Goal: Information Seeking & Learning: Learn about a topic

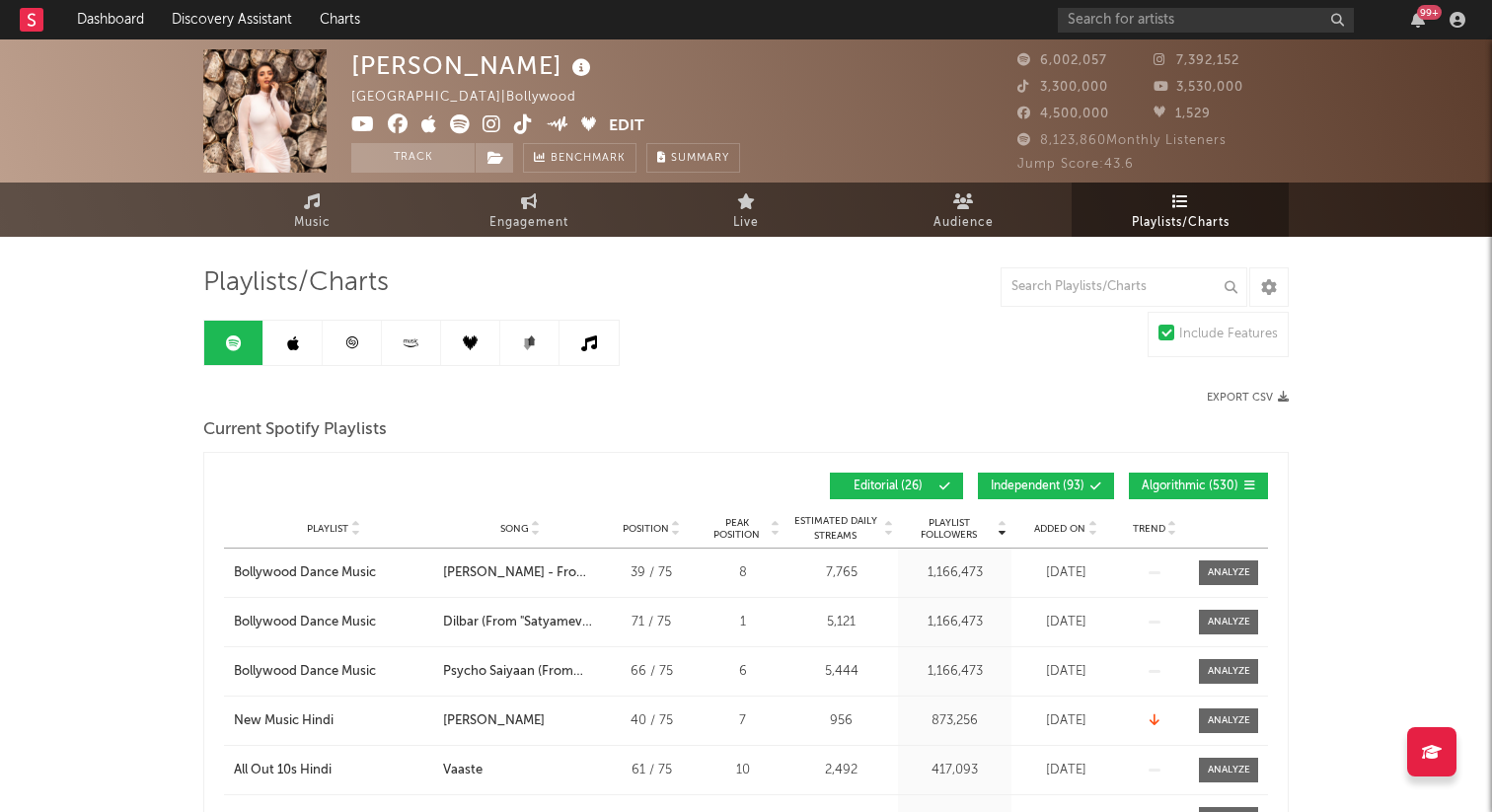
click at [1174, 216] on span "Playlists/Charts" at bounding box center [1181, 223] width 97 height 24
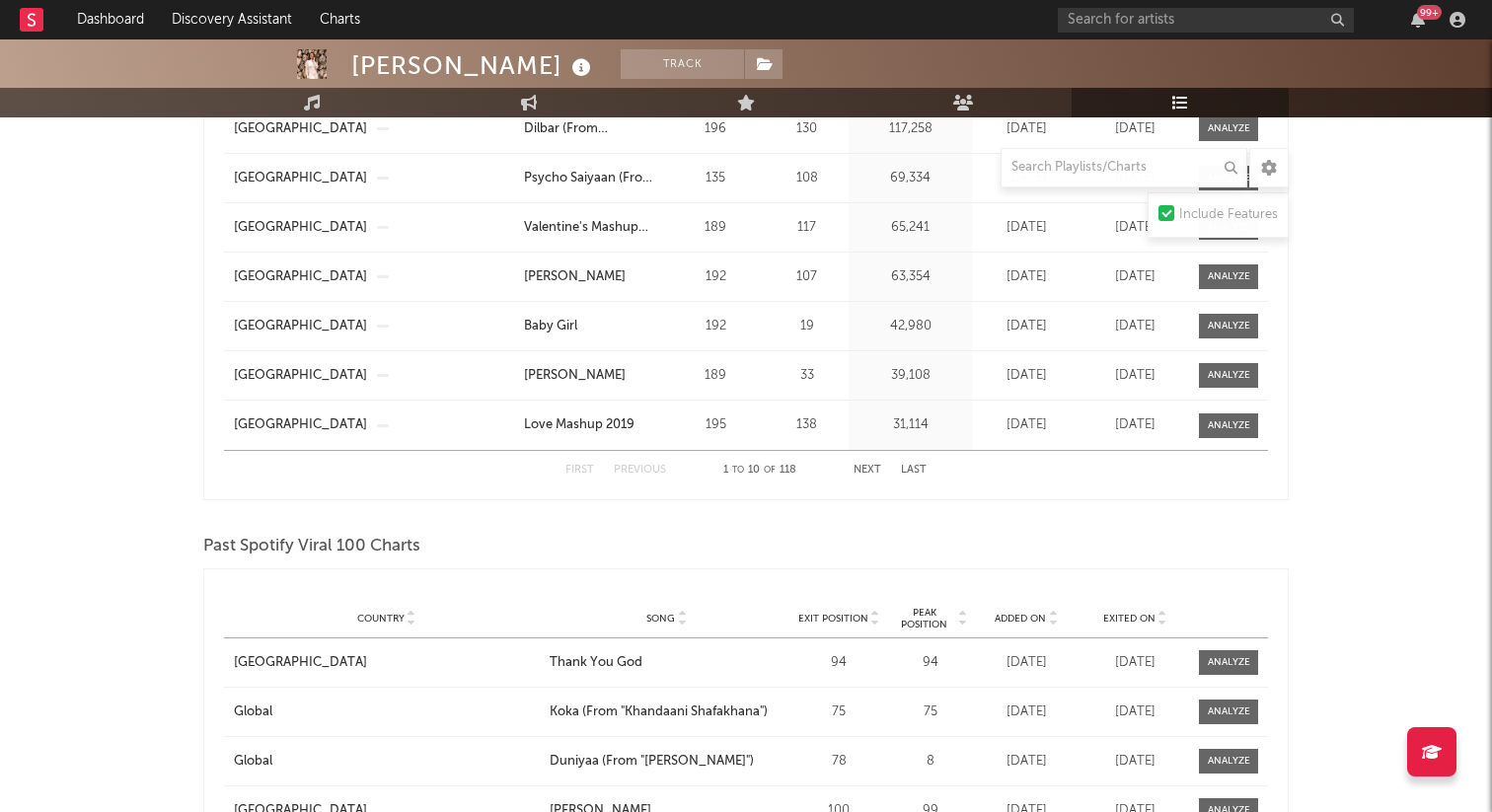
scroll to position [1308, 0]
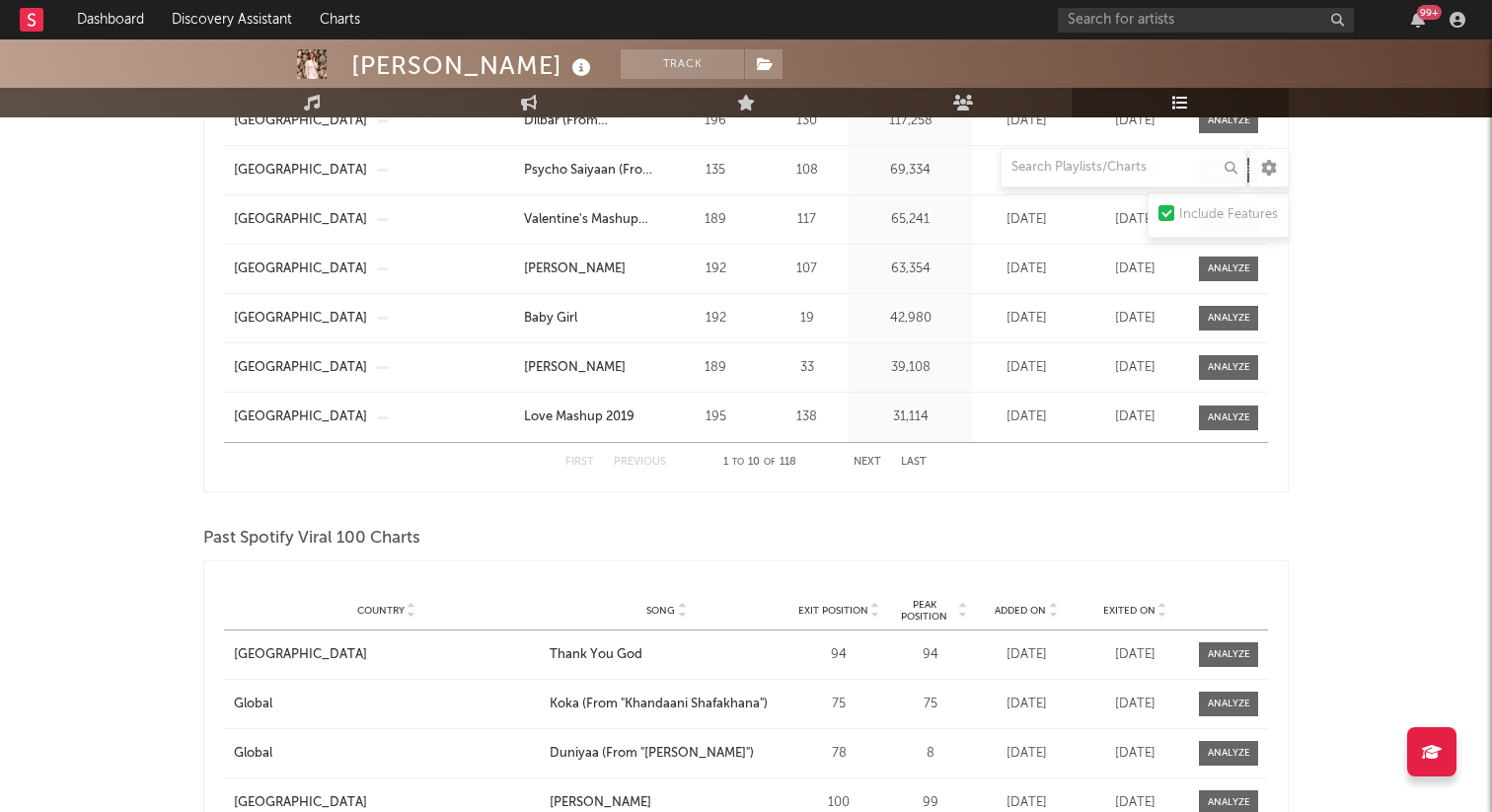
click at [877, 460] on button "Next" at bounding box center [868, 462] width 28 height 11
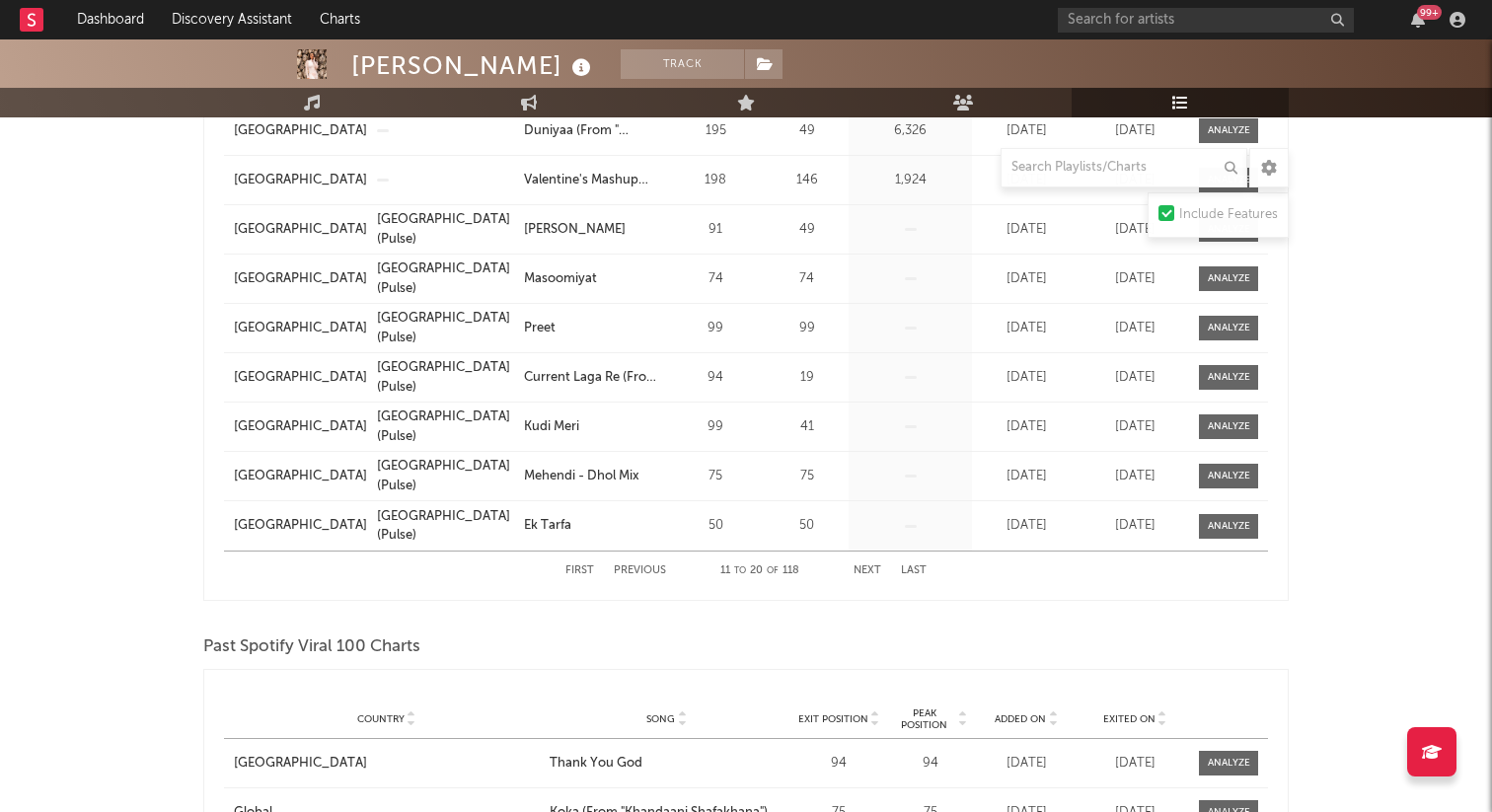
scroll to position [1209, 0]
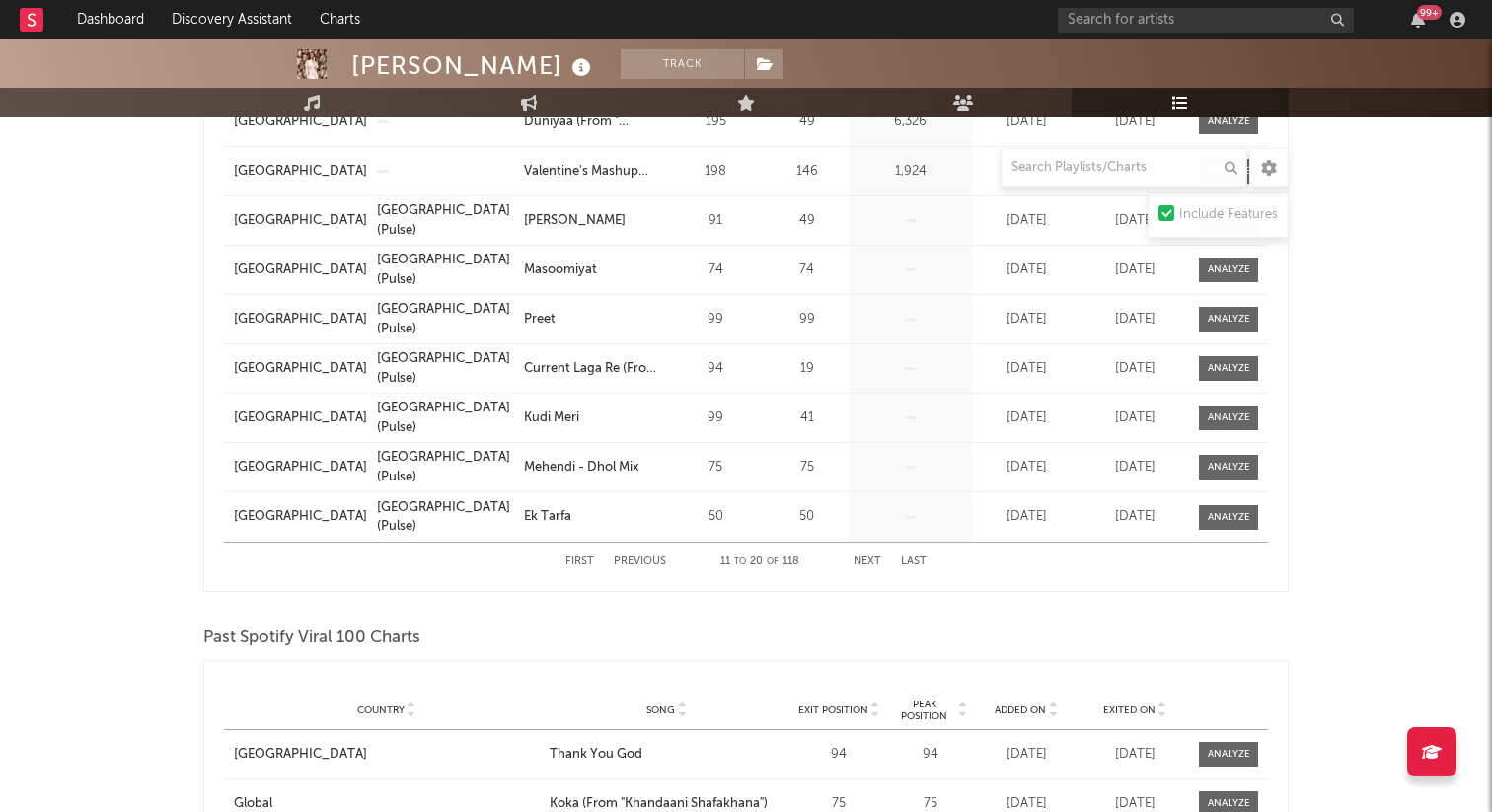
click at [859, 559] on button "Next" at bounding box center [868, 562] width 28 height 11
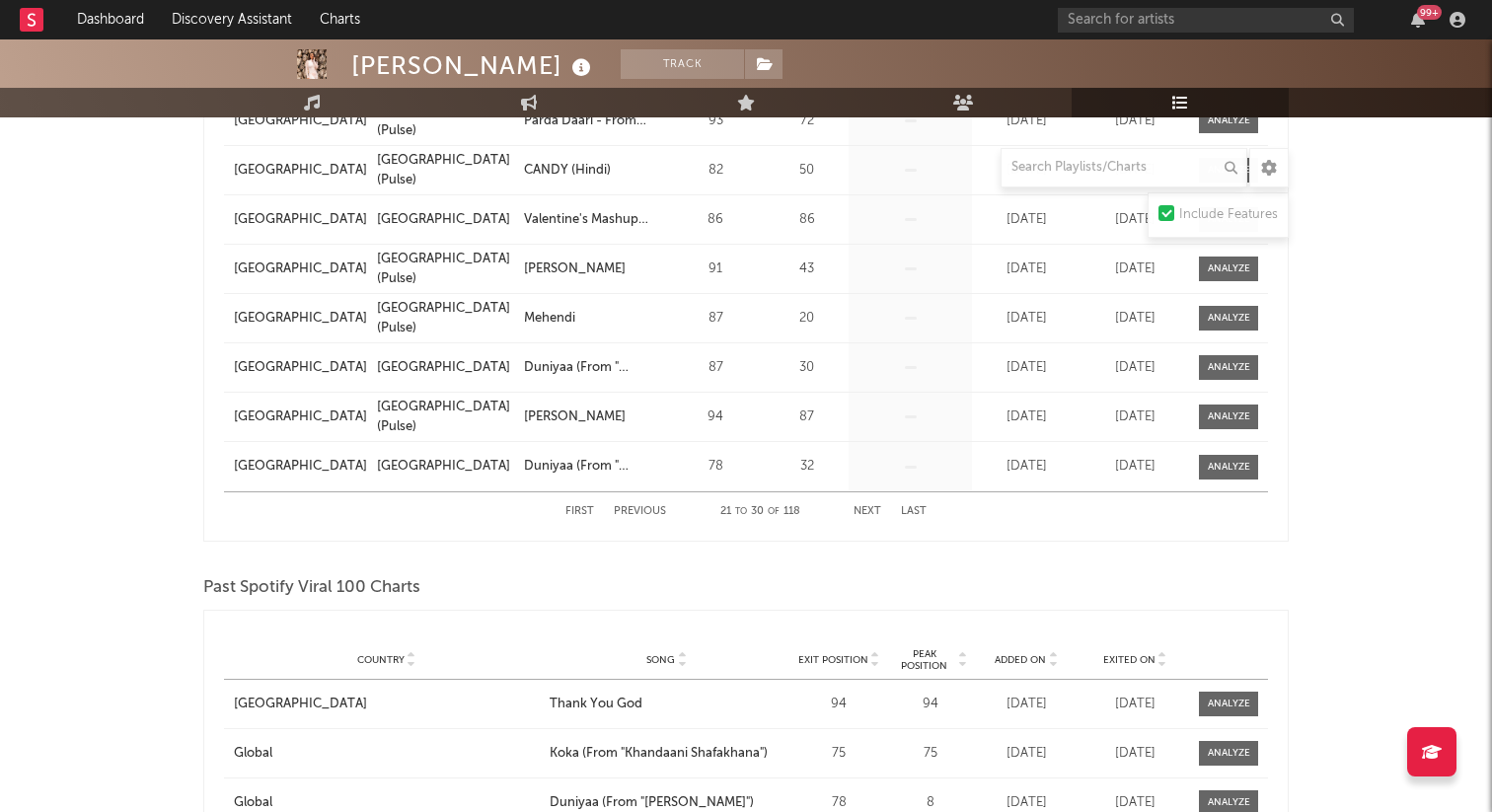
scroll to position [1274, 0]
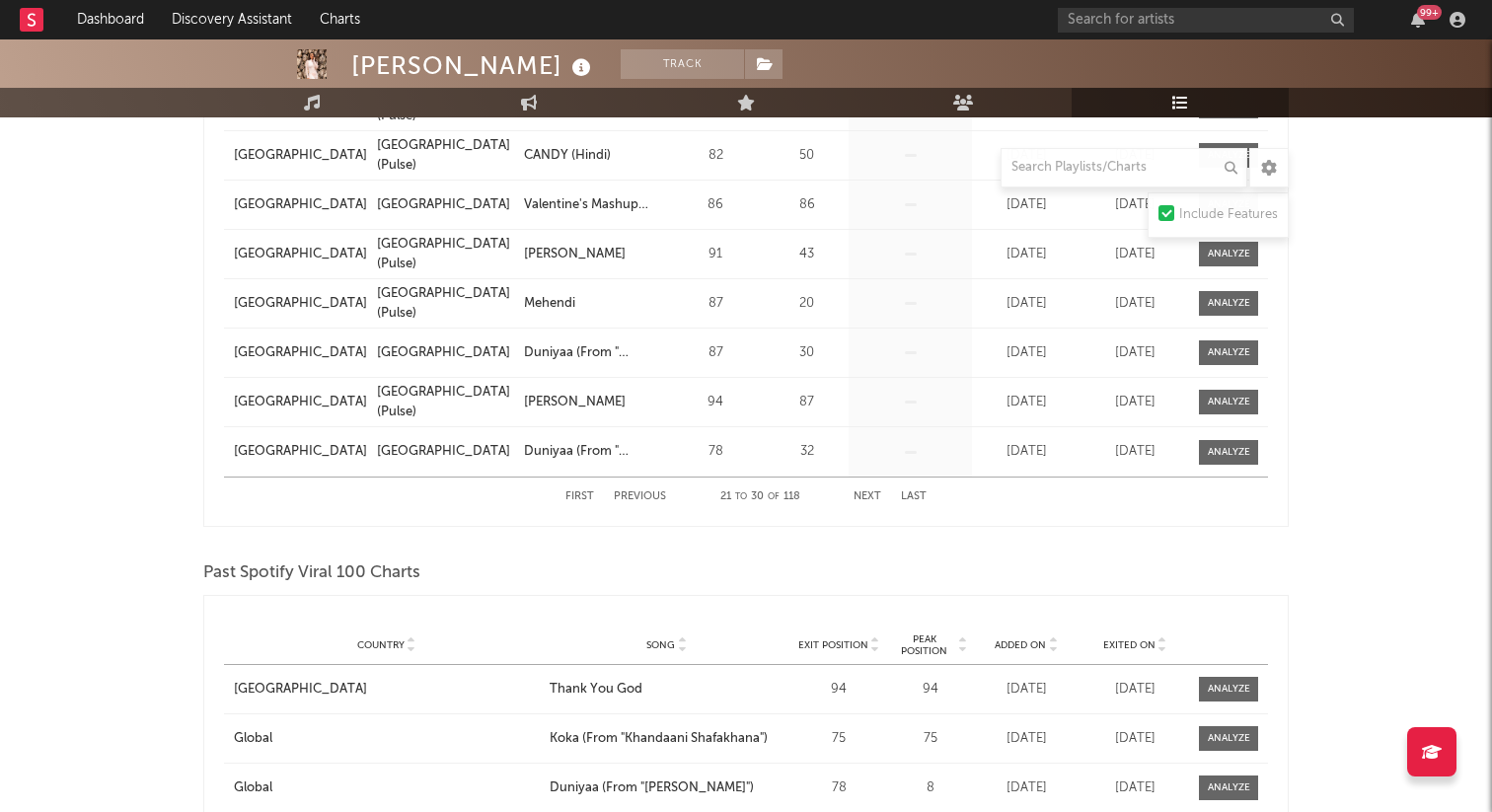
click at [872, 496] on button "Next" at bounding box center [868, 496] width 28 height 11
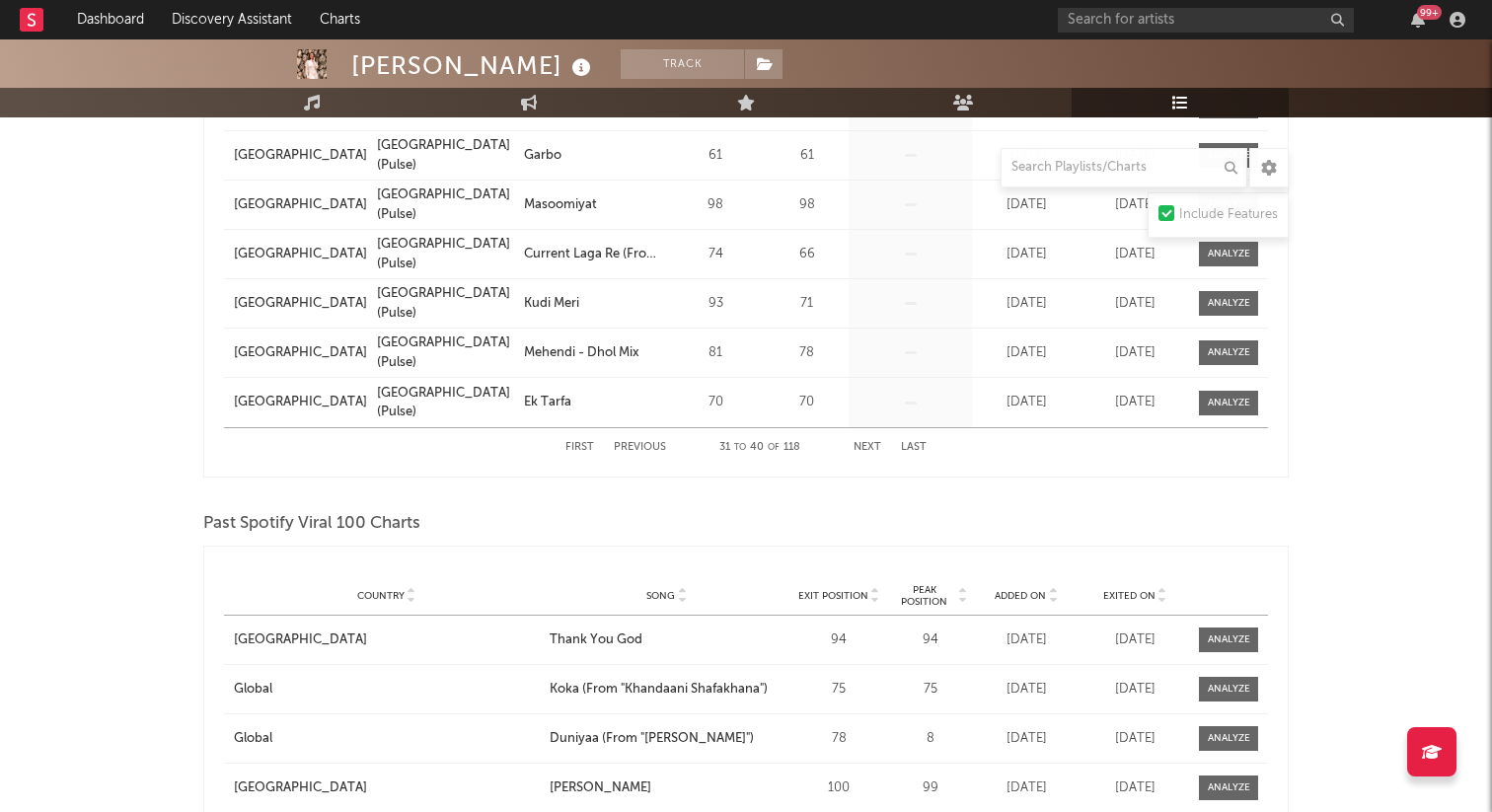
scroll to position [1337, 0]
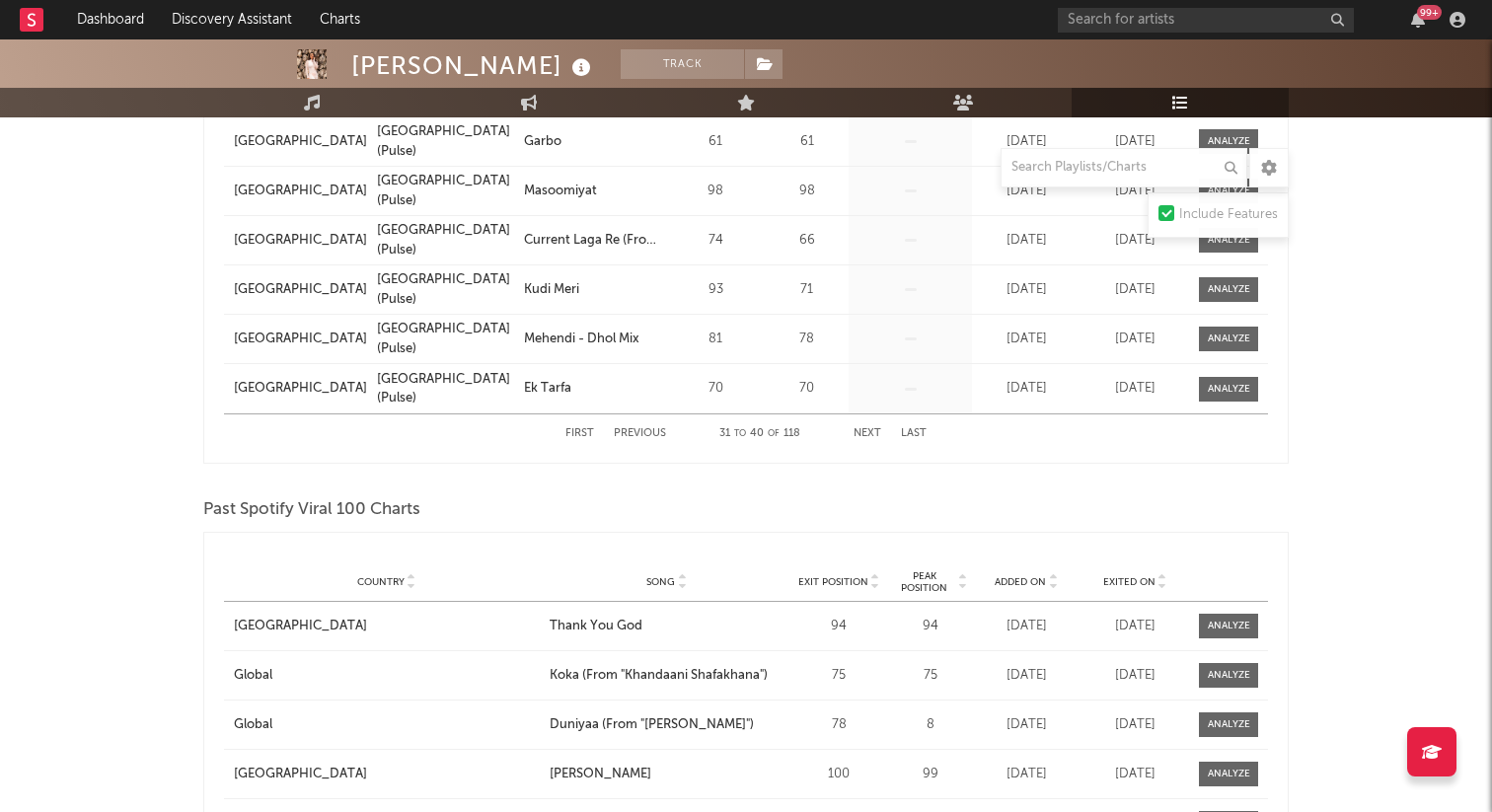
click at [871, 436] on button "Next" at bounding box center [868, 433] width 28 height 11
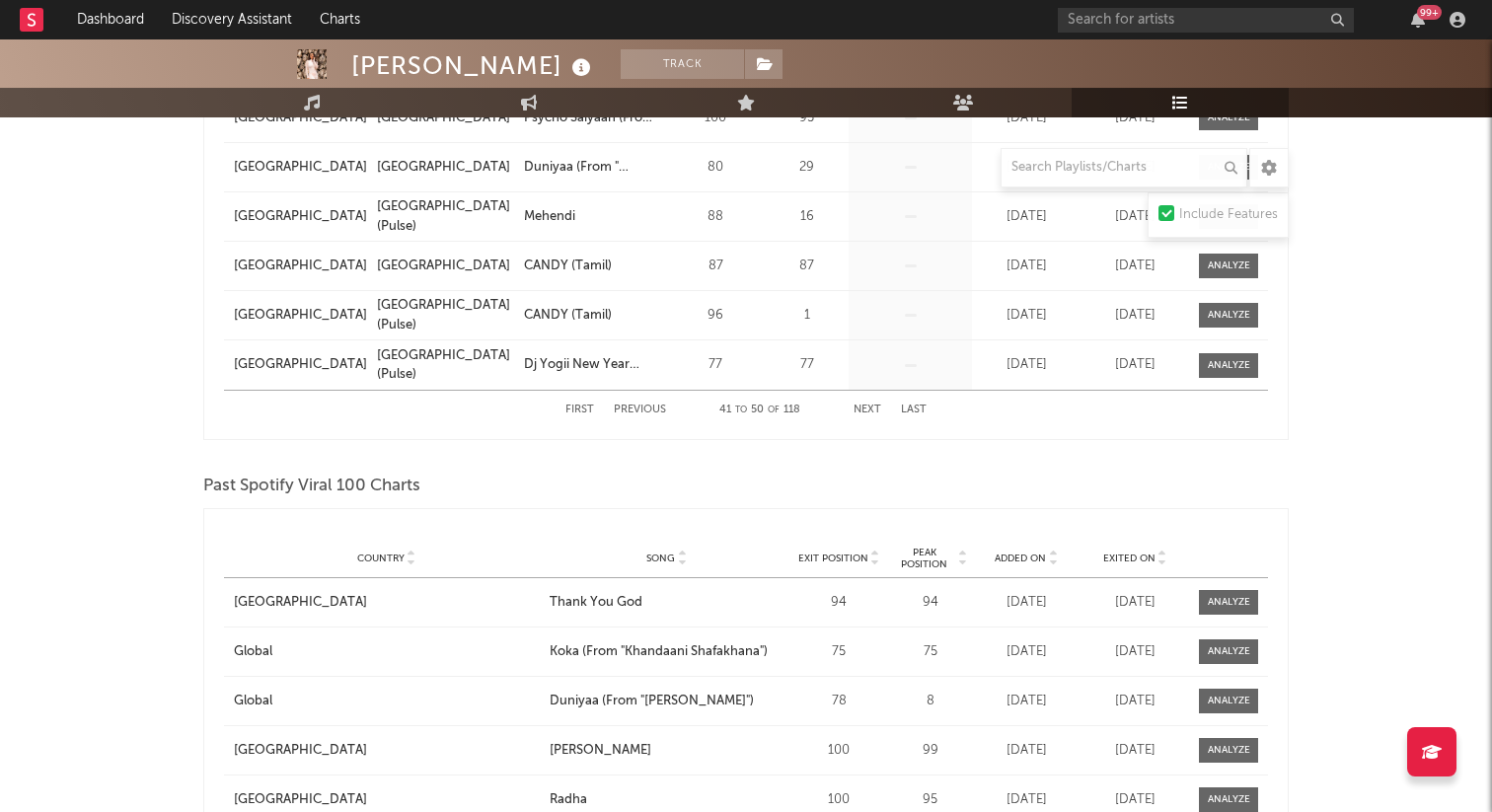
scroll to position [1363, 0]
click at [873, 413] on div "First Previous 41 to 50 of 118 Next Last" at bounding box center [746, 407] width 361 height 39
click at [869, 406] on button "Next" at bounding box center [868, 407] width 28 height 11
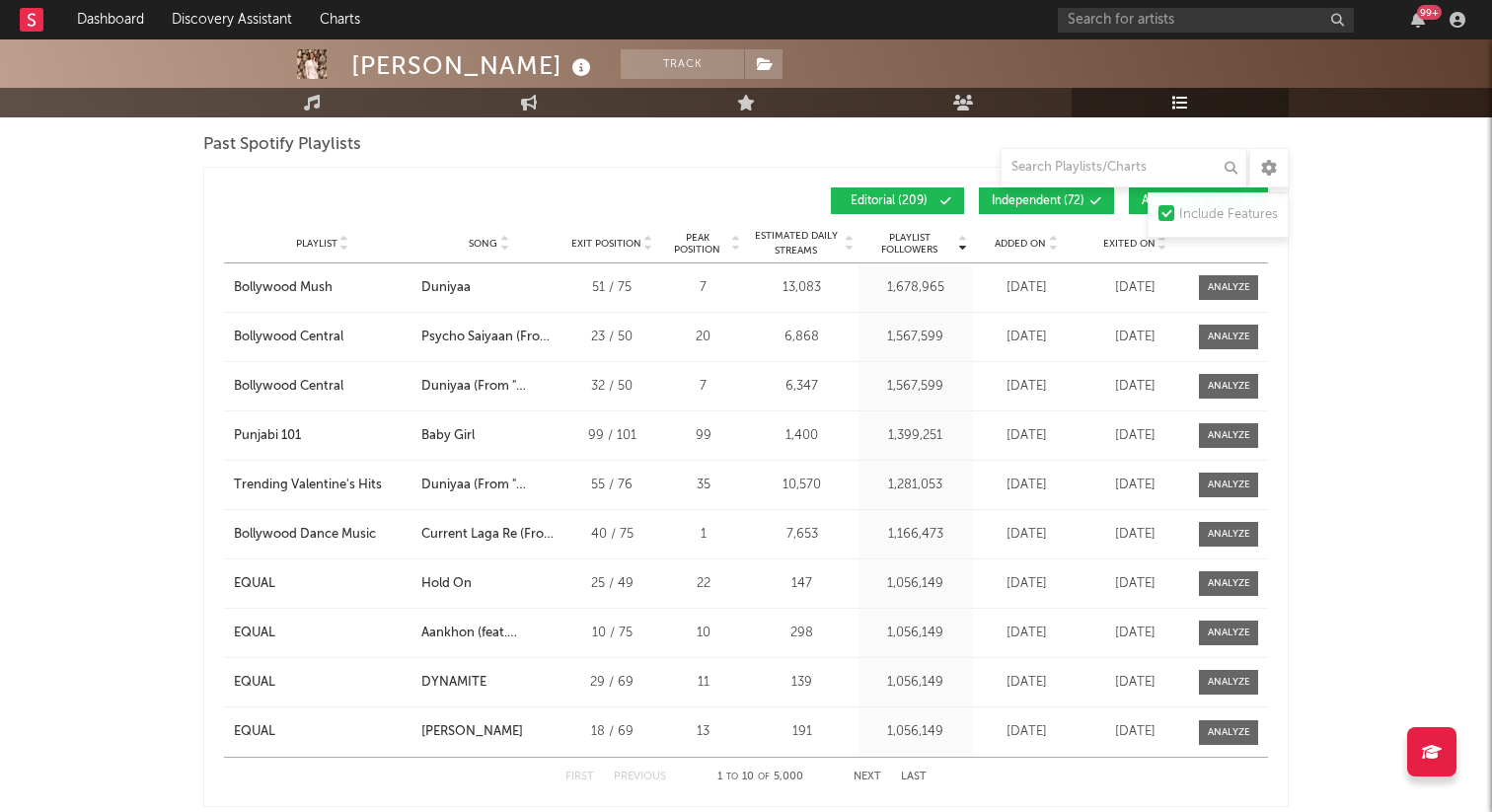
scroll to position [2498, 0]
